Goal: Task Accomplishment & Management: Use online tool/utility

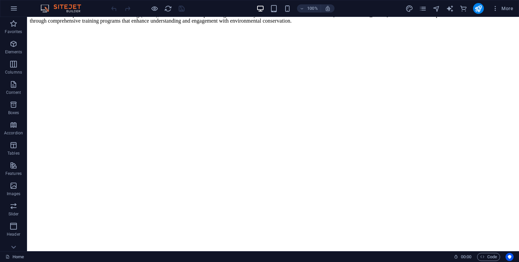
scroll to position [2073, 0]
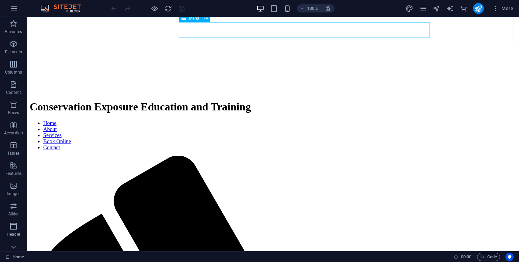
select select
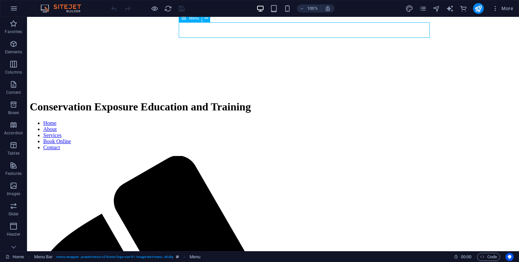
select select
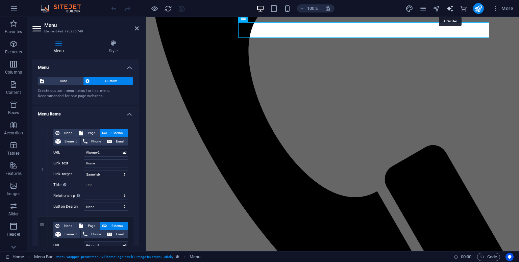
click at [446, 7] on icon "text_generator" at bounding box center [450, 9] width 8 height 8
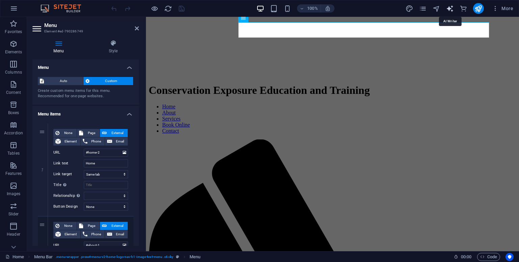
select select "English"
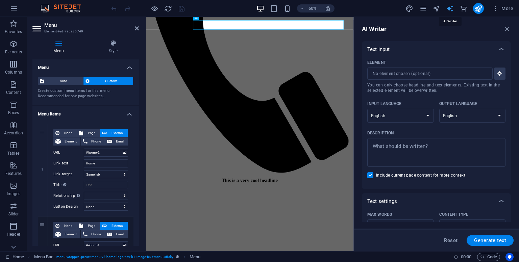
scroll to position [0, 0]
click at [506, 29] on icon "button" at bounding box center [506, 28] width 7 height 7
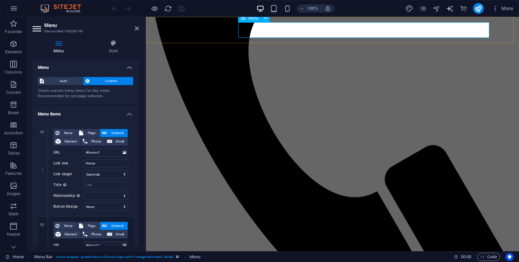
click at [51, 26] on h2 "Menu" at bounding box center [91, 25] width 95 height 6
click at [58, 83] on span "Auto" at bounding box center [63, 81] width 35 height 8
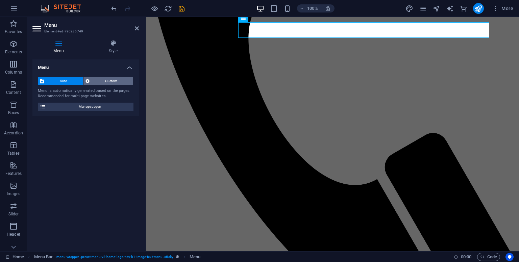
click at [108, 79] on span "Custom" at bounding box center [111, 81] width 40 height 8
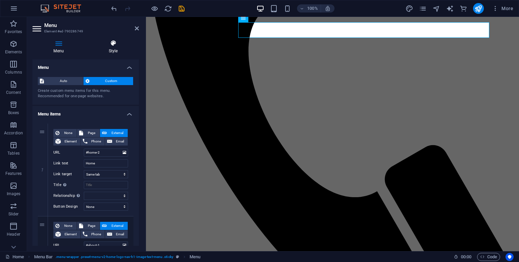
click at [115, 49] on h4 "Style" at bounding box center [112, 47] width 51 height 14
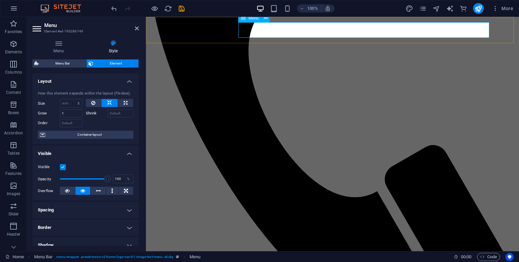
click at [246, 22] on div "Menu" at bounding box center [249, 18] width 23 height 8
click at [11, 10] on icon "button" at bounding box center [14, 8] width 8 height 8
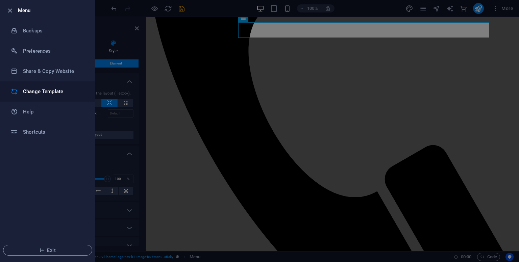
click at [49, 85] on li "Change Template" at bounding box center [47, 91] width 95 height 20
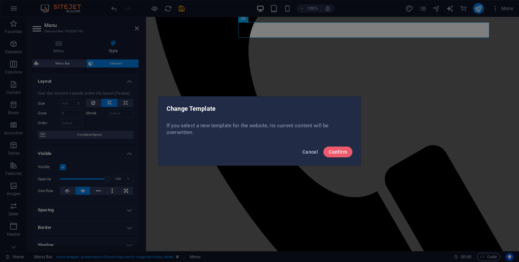
click at [307, 153] on span "Cancel" at bounding box center [310, 151] width 16 height 5
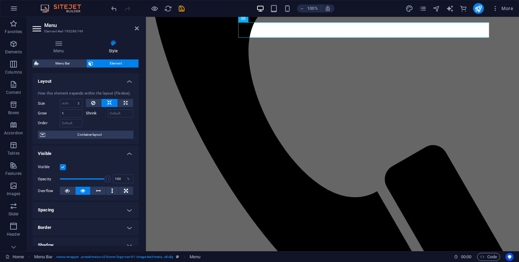
click at [38, 20] on header "Menu Element #ed-790286749" at bounding box center [85, 26] width 106 height 18
click at [36, 27] on icon at bounding box center [37, 28] width 10 height 11
click at [167, 7] on icon "reload" at bounding box center [168, 9] width 8 height 8
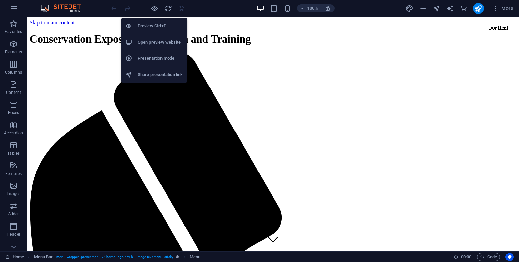
scroll to position [0, 0]
click at [156, 54] on h6 "Presentation mode" at bounding box center [159, 58] width 45 height 8
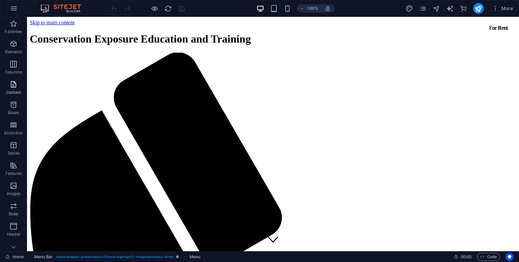
click at [14, 90] on p "Content" at bounding box center [13, 92] width 15 height 5
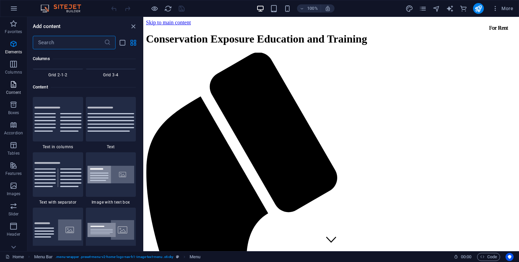
scroll to position [1181, 0]
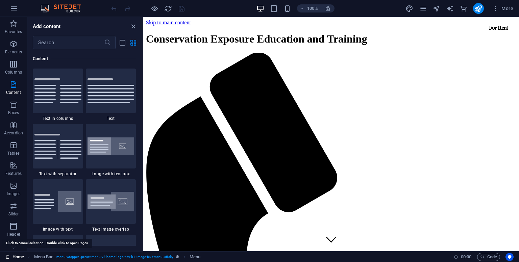
click at [23, 256] on link "Home" at bounding box center [14, 257] width 19 height 8
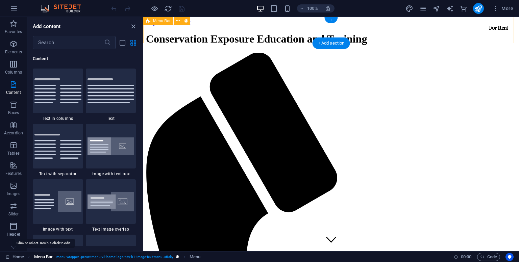
click at [40, 258] on span "Menu Bar" at bounding box center [43, 257] width 19 height 8
click at [158, 21] on span "Menu Bar" at bounding box center [162, 21] width 18 height 4
click at [180, 23] on button at bounding box center [178, 21] width 8 height 8
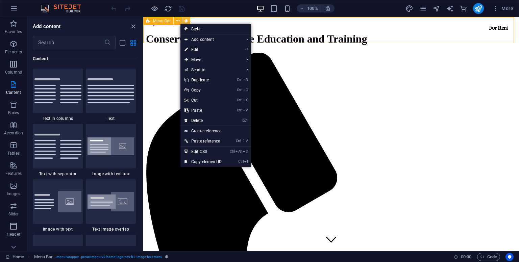
click at [182, 21] on button at bounding box center [186, 21] width 8 height 8
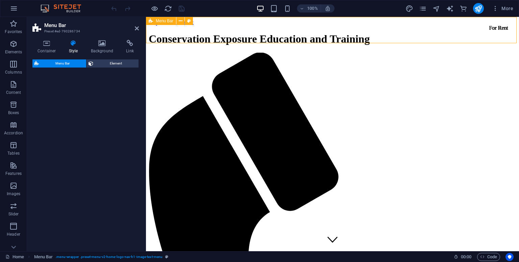
select select "rem"
select select "preset-menu-v2-home-logo-nav-h1-image-text-menu"
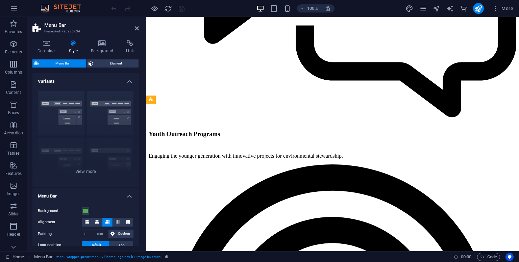
scroll to position [7984, 0]
